Goal: Task Accomplishment & Management: Manage account settings

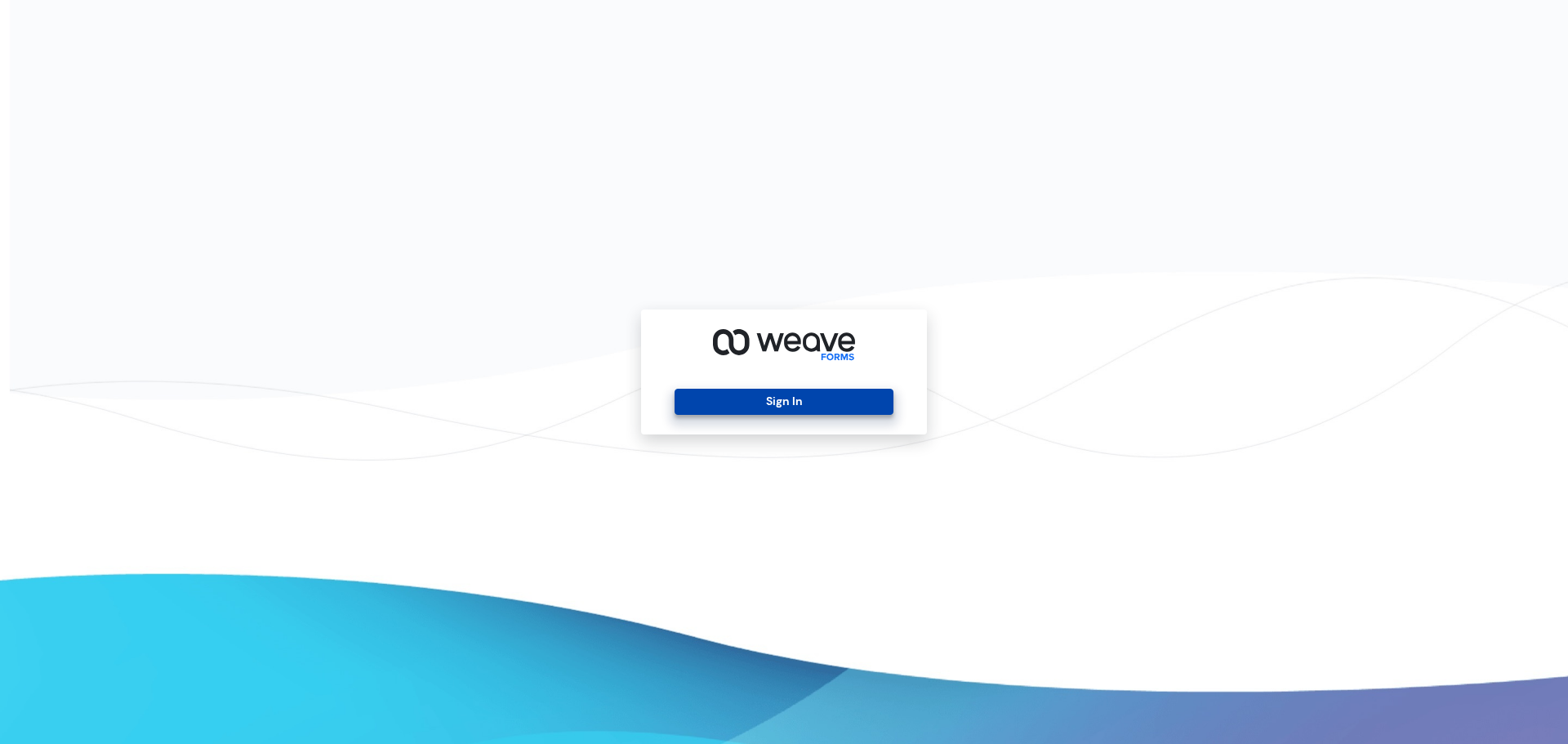
click at [837, 412] on button "Sign In" at bounding box center [783, 402] width 218 height 26
click at [832, 402] on button "Sign In" at bounding box center [783, 402] width 218 height 26
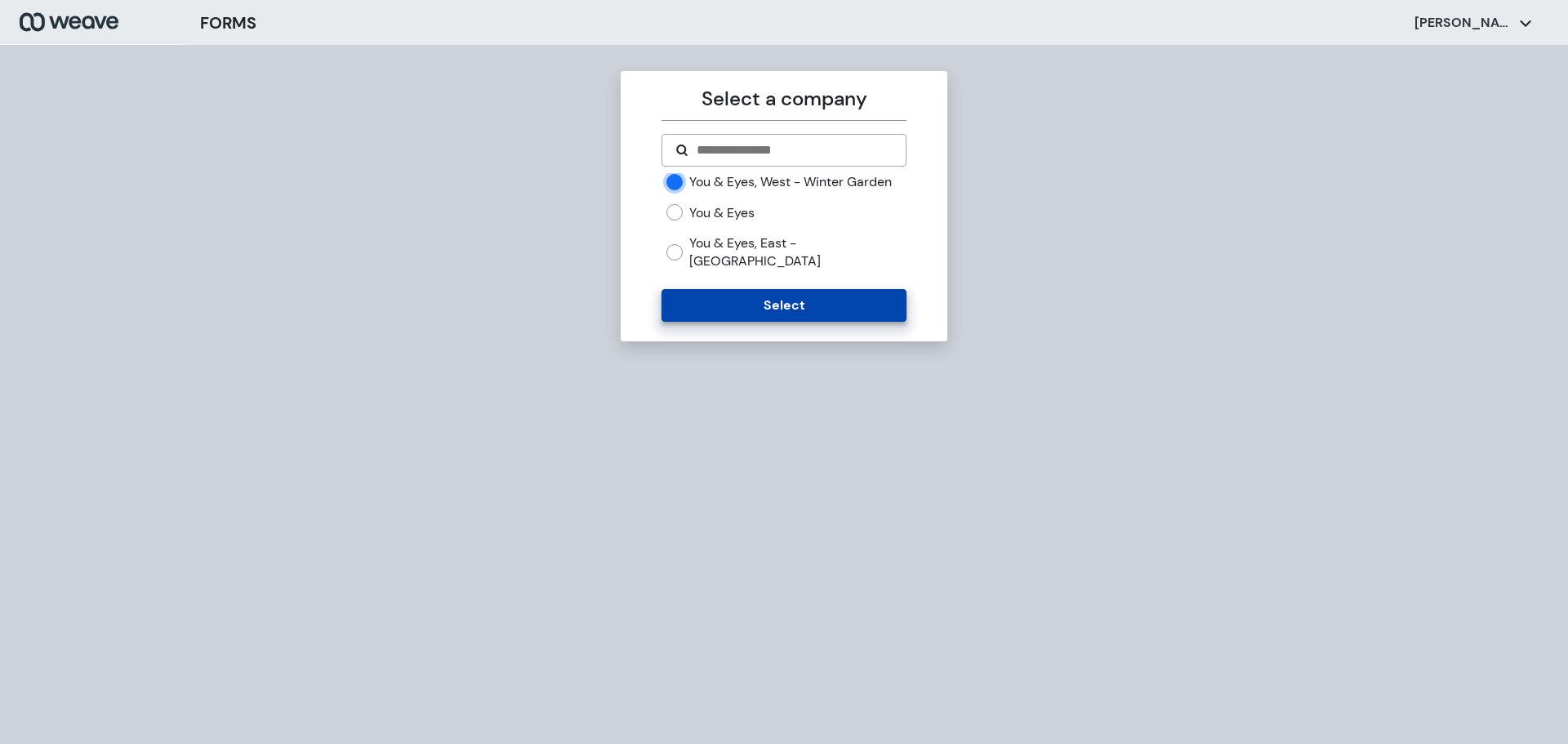
click at [730, 297] on button "Select" at bounding box center [783, 304] width 245 height 33
